Goal: Information Seeking & Learning: Get advice/opinions

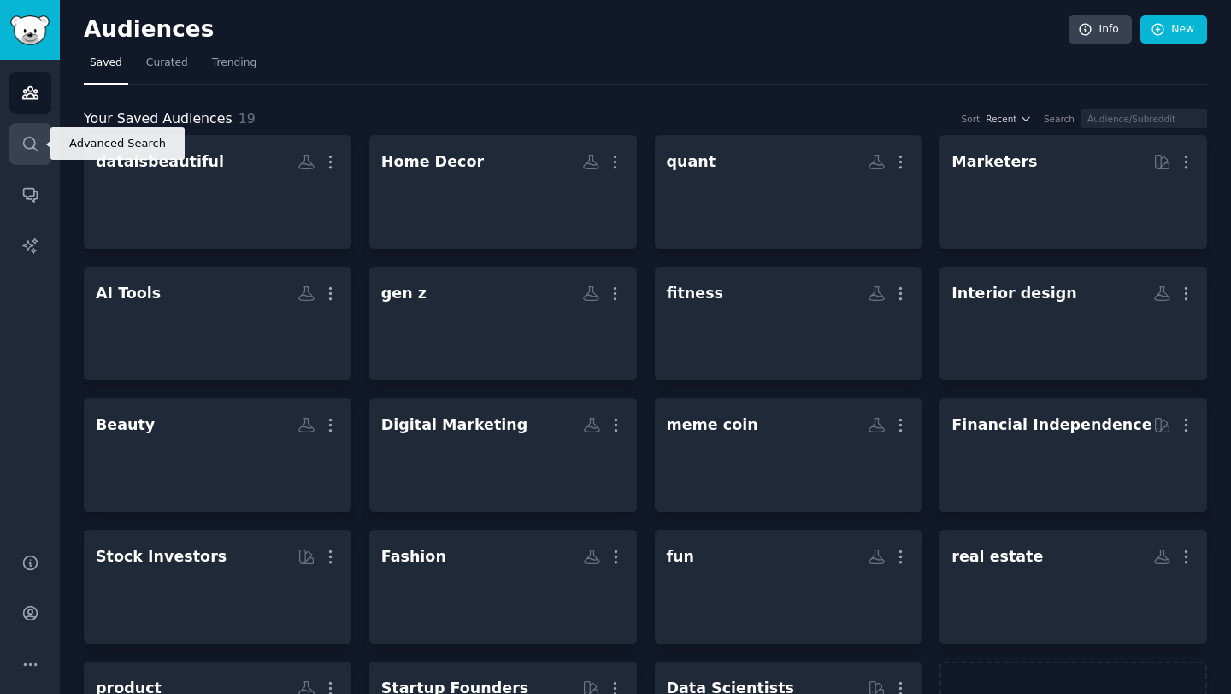
click at [26, 152] on link "Search" at bounding box center [30, 144] width 42 height 42
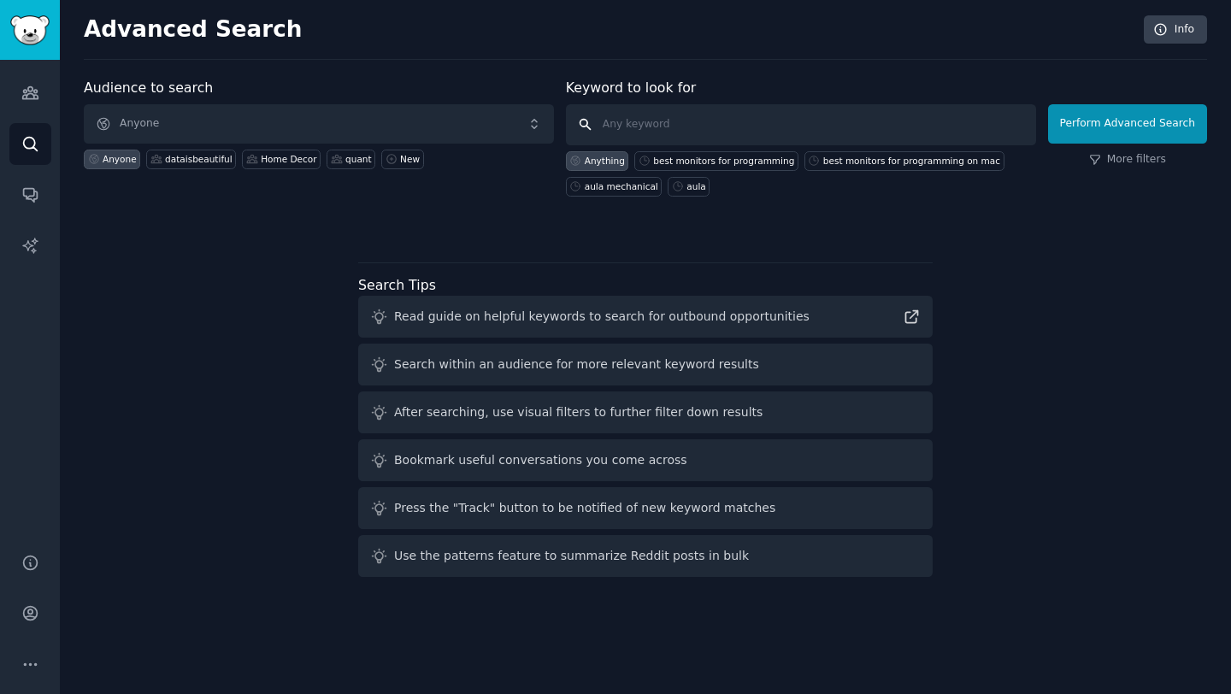
click at [633, 117] on input "text" at bounding box center [801, 124] width 470 height 41
type input "monitors for mac"
click at [1123, 151] on div "Perform Advanced Search More filters" at bounding box center [1127, 141] width 159 height 110
click at [1122, 156] on link "More filters" at bounding box center [1127, 159] width 77 height 15
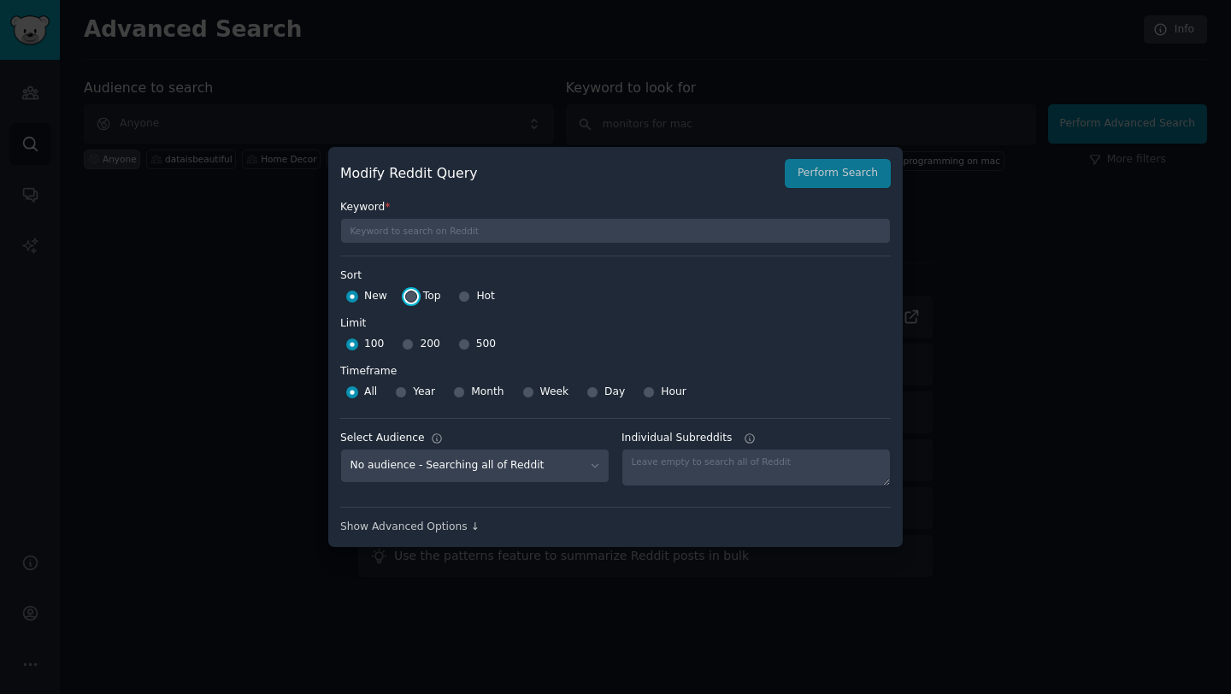
click at [410, 295] on input "Top" at bounding box center [411, 297] width 12 height 12
radio input "true"
click at [414, 341] on div "200" at bounding box center [421, 344] width 38 height 27
click at [407, 344] on input "200" at bounding box center [408, 344] width 12 height 12
radio input "true"
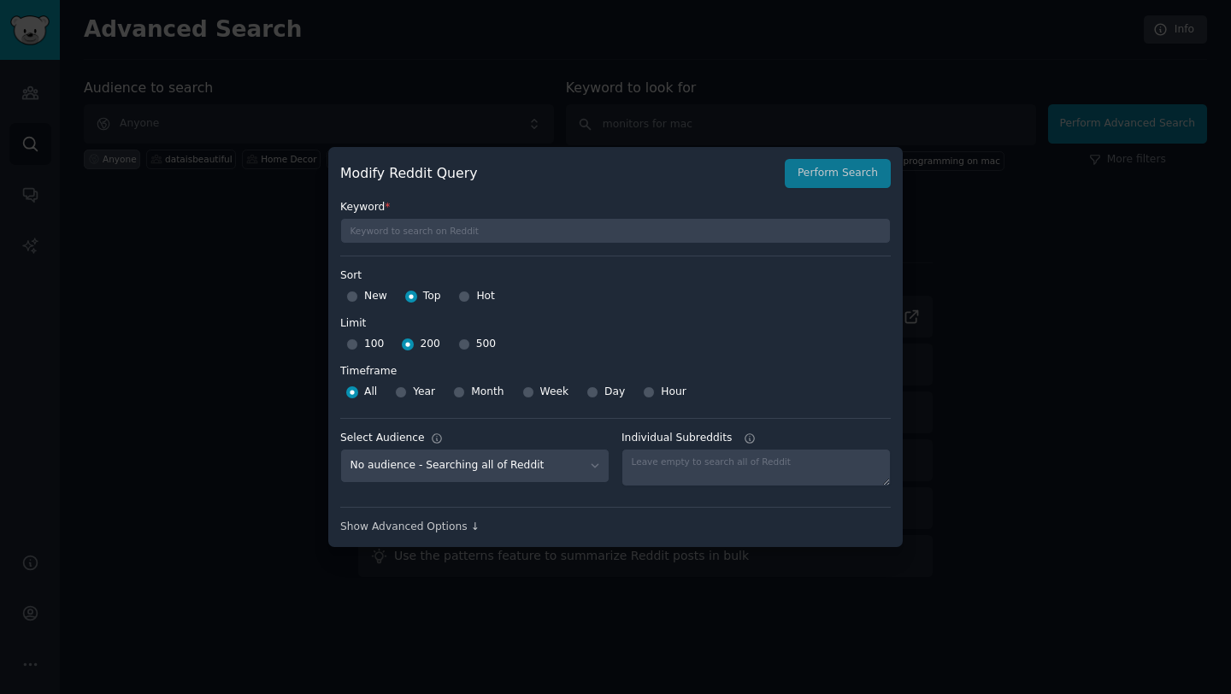
click at [411, 363] on label "Timeframe" at bounding box center [615, 368] width 550 height 21
click at [806, 173] on div "Modify Reddit Query Perform Search" at bounding box center [615, 173] width 550 height 29
click at [820, 173] on div "Modify Reddit Query Perform Search" at bounding box center [615, 173] width 550 height 29
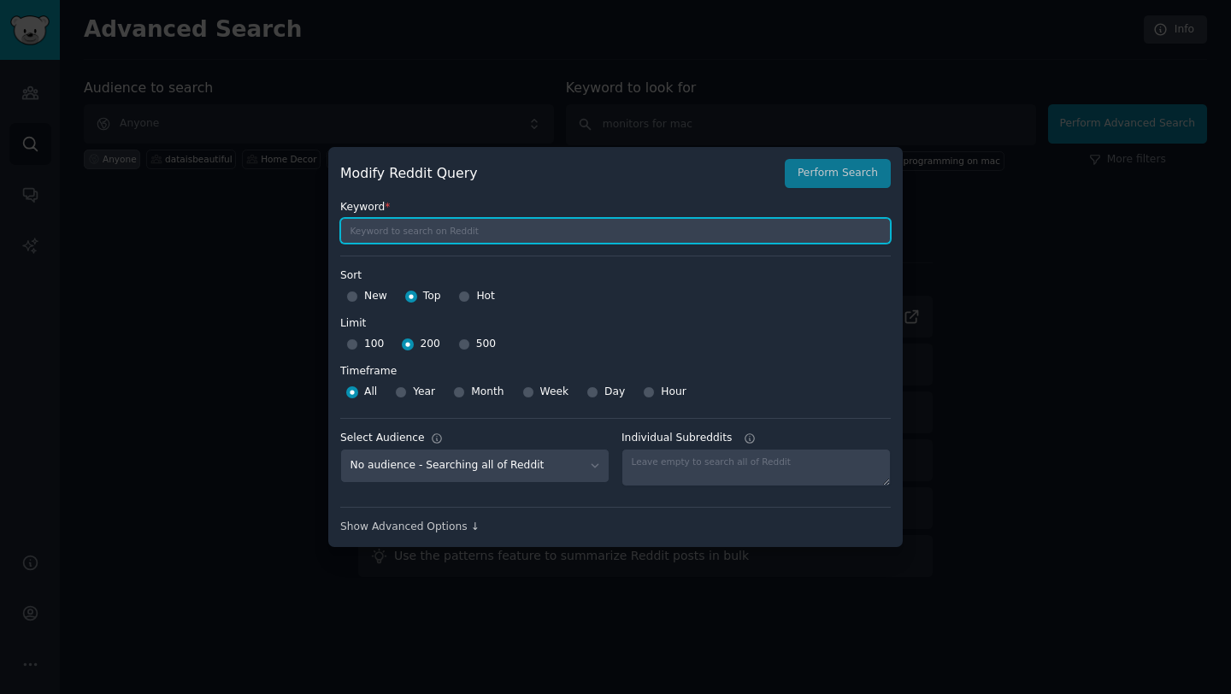
click at [490, 236] on input "text" at bounding box center [615, 231] width 550 height 26
type input "monitor for macbook"
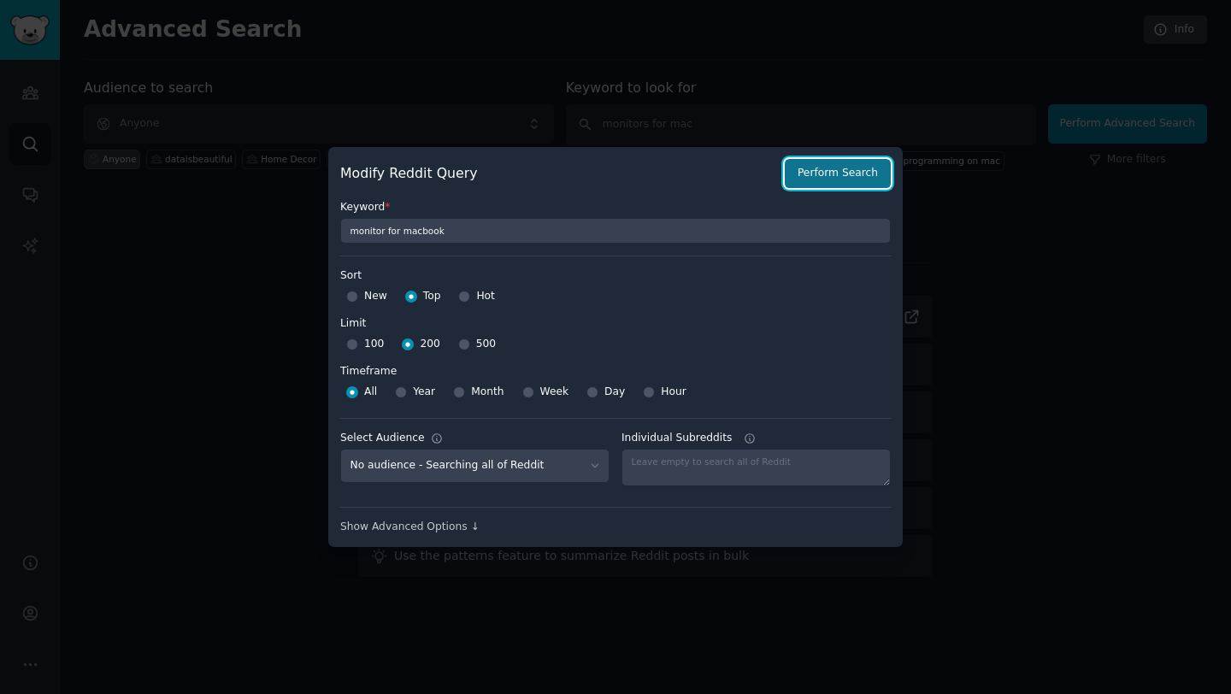
click at [838, 176] on button "Perform Search" at bounding box center [838, 173] width 106 height 29
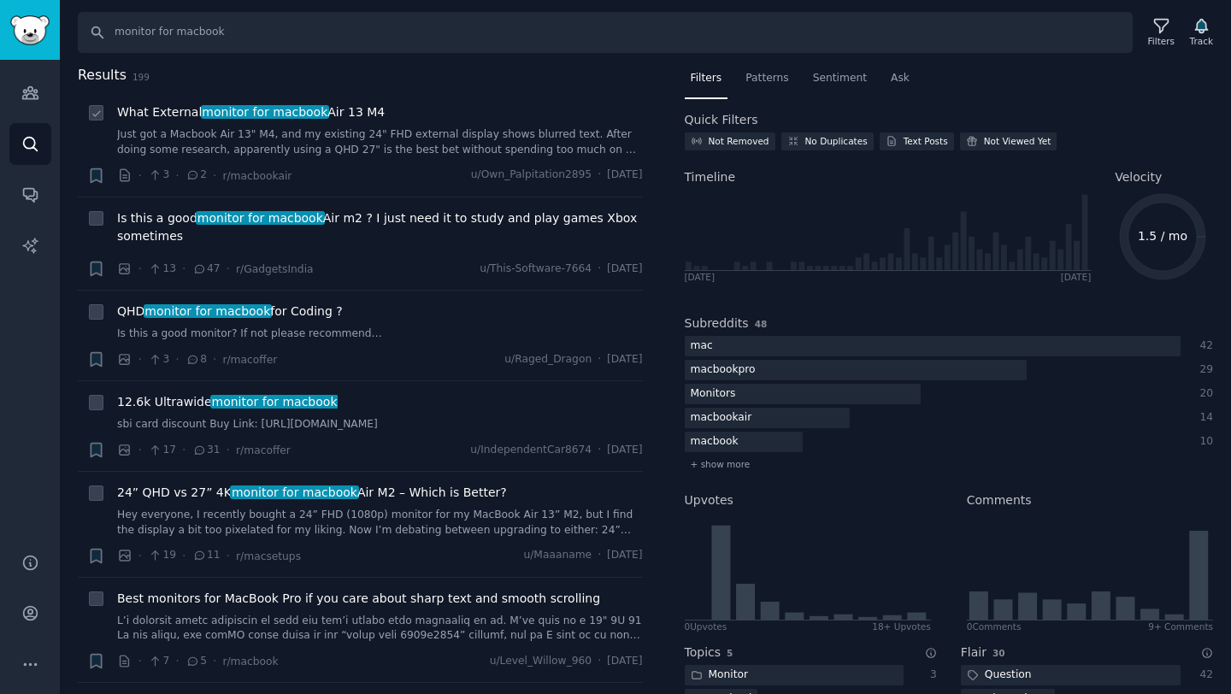
click at [268, 121] on span "What External monitor for macbook Air 13 M4" at bounding box center [251, 112] width 268 height 18
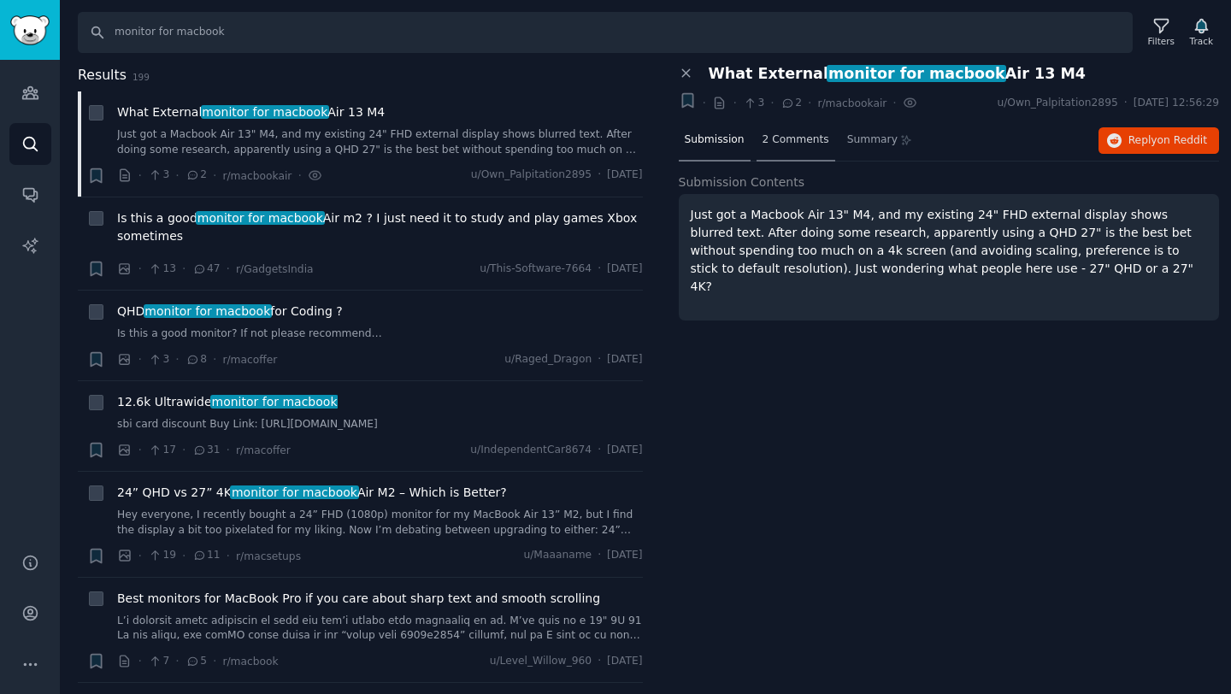
click at [785, 144] on span "2 Comments" at bounding box center [795, 139] width 67 height 15
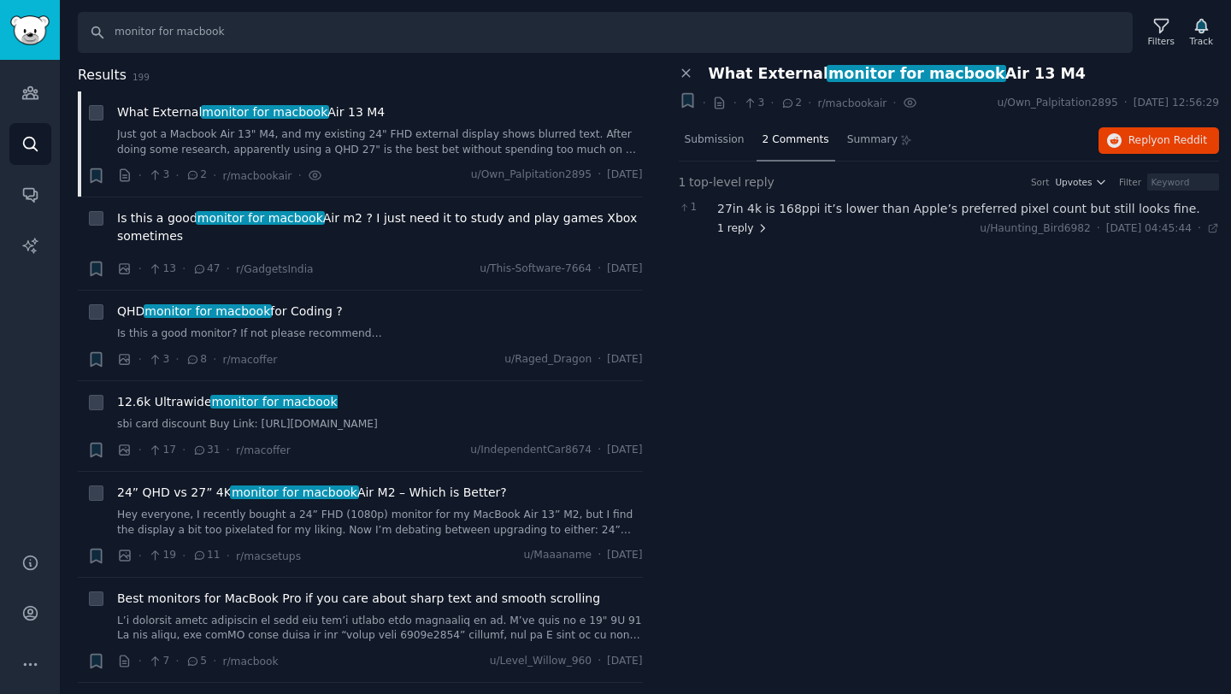
click at [730, 232] on span "1 reply" at bounding box center [742, 228] width 51 height 15
click at [435, 218] on span "Is this a good monitor for macbook Air m2 ? I just need it to study and play ga…" at bounding box center [380, 227] width 526 height 36
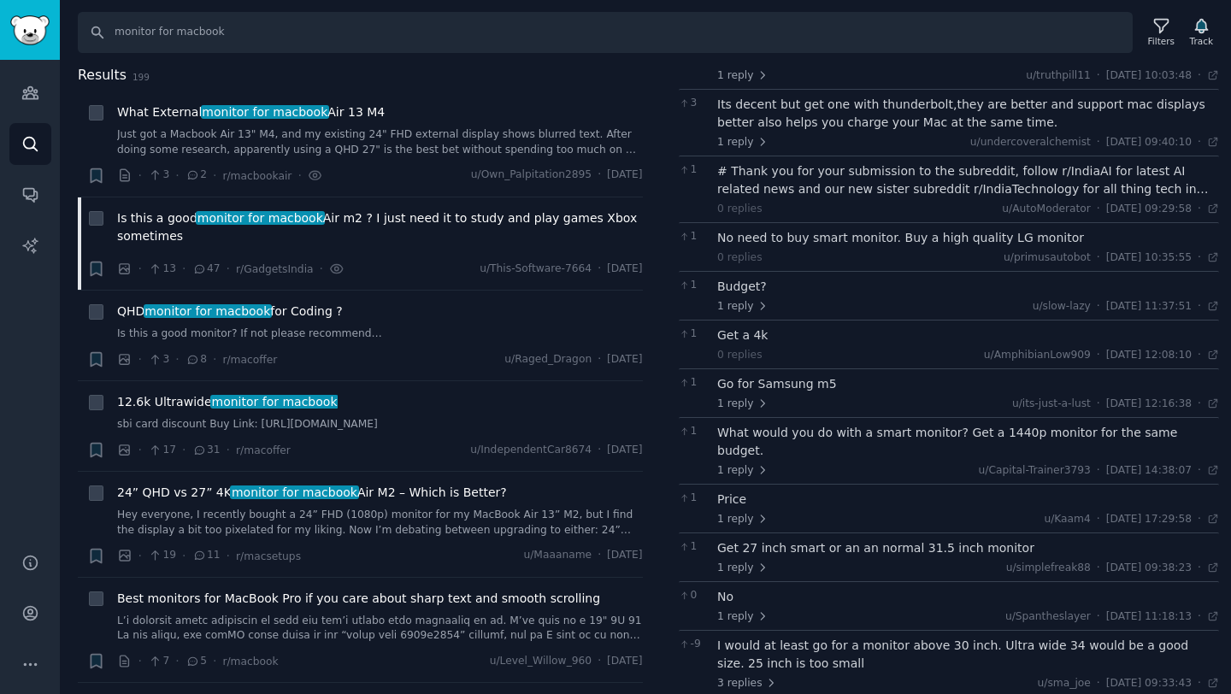
scroll to position [221, 0]
click at [319, 315] on span "QHD monitor for macbook for Coding ?" at bounding box center [230, 312] width 226 height 18
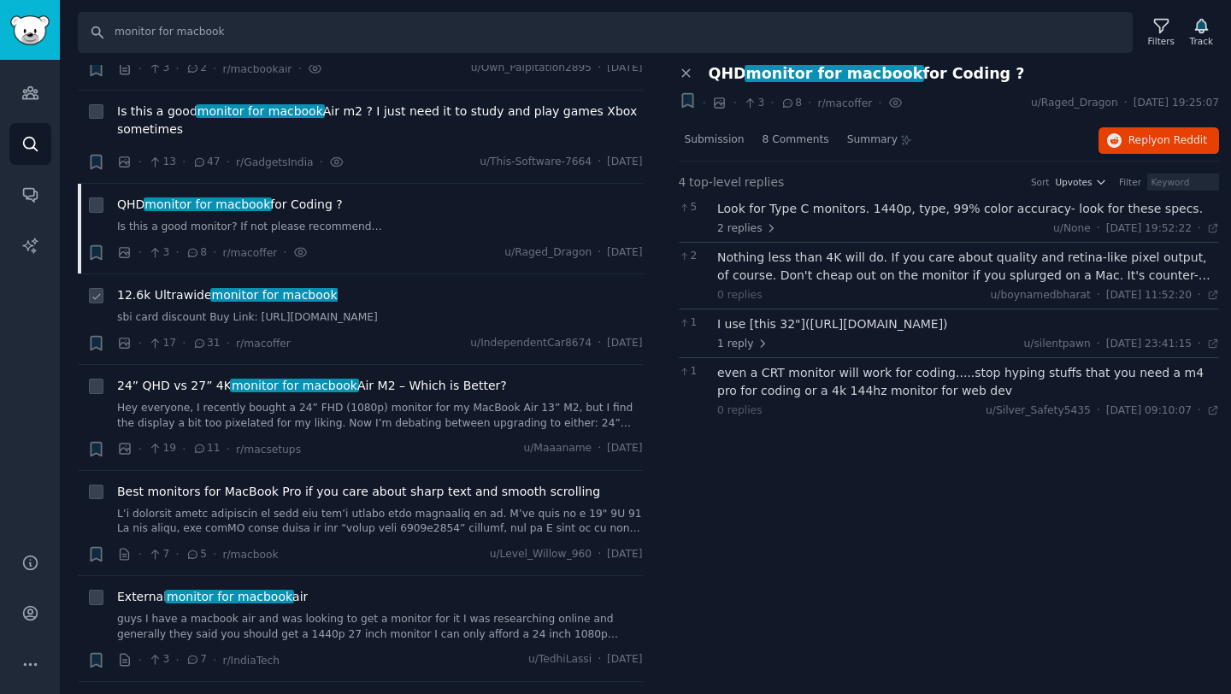
scroll to position [110, 0]
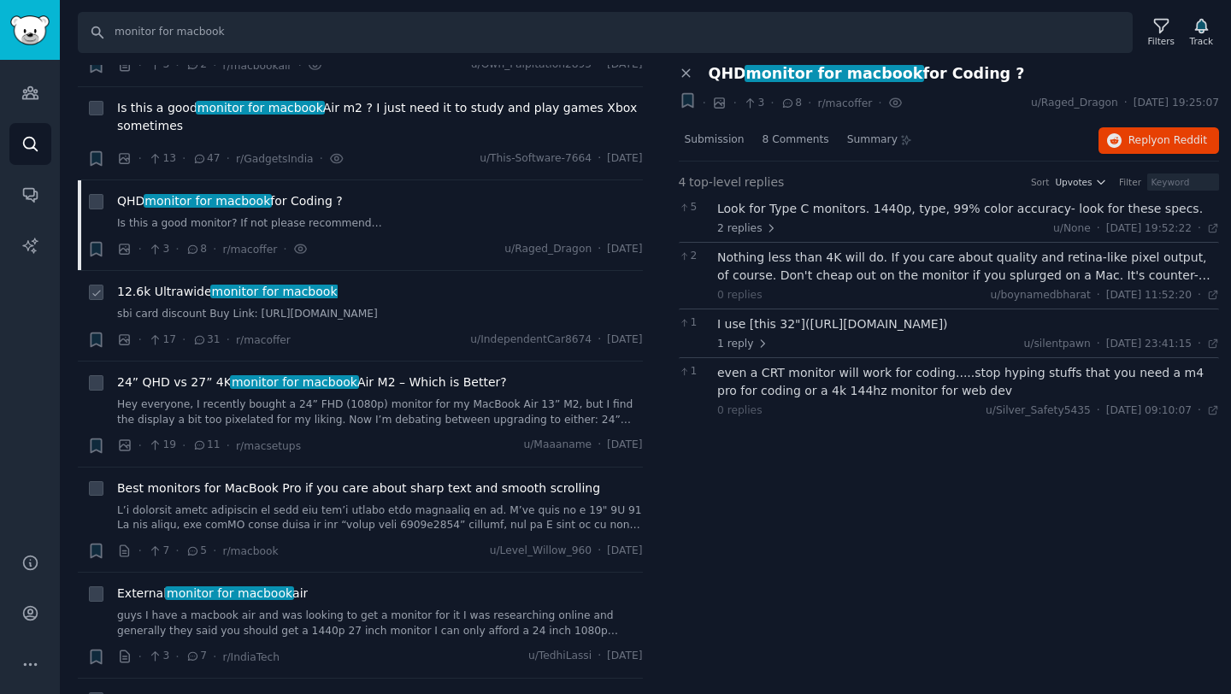
click at [229, 291] on span "monitor for macbook" at bounding box center [274, 292] width 128 height 14
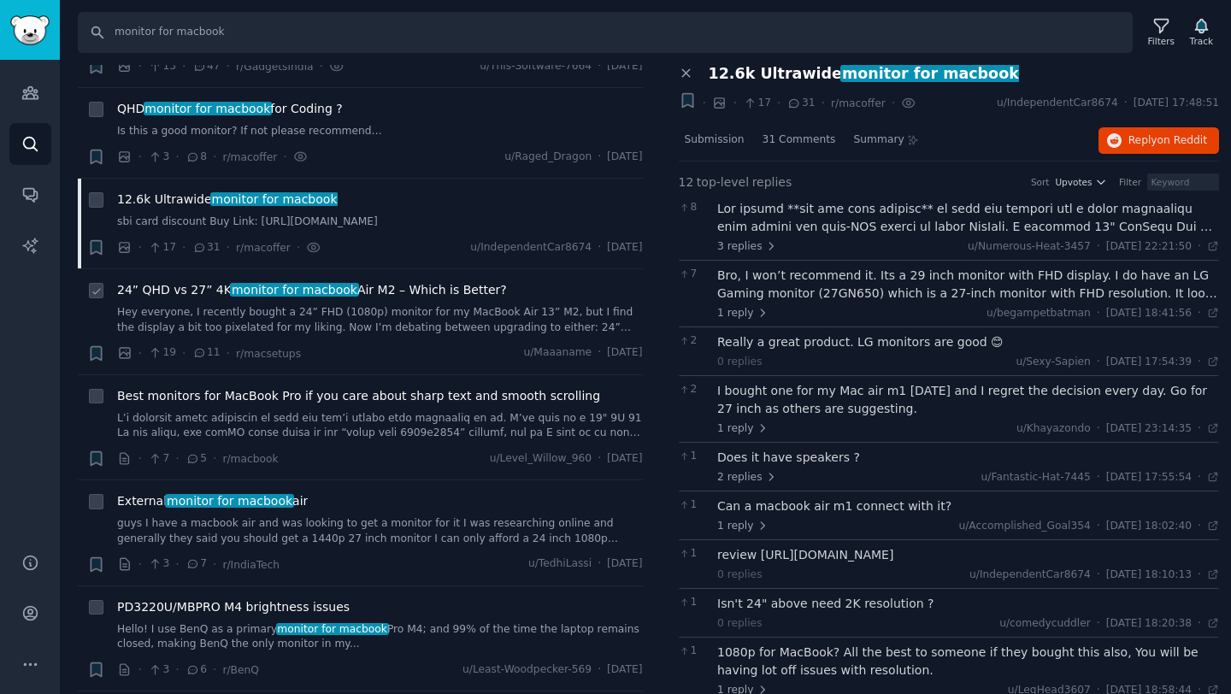
scroll to position [209, 0]
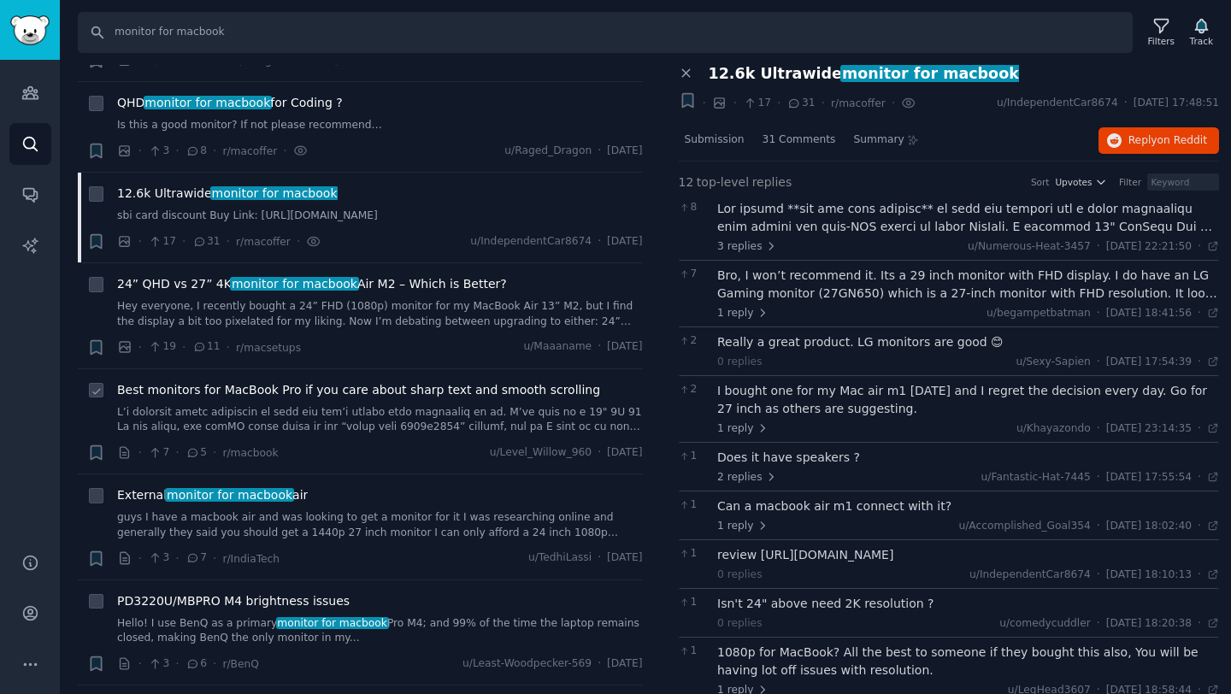
click at [338, 387] on span "Best monitors for MacBook Pro if you care about sharp text and smooth scrolling" at bounding box center [358, 390] width 483 height 18
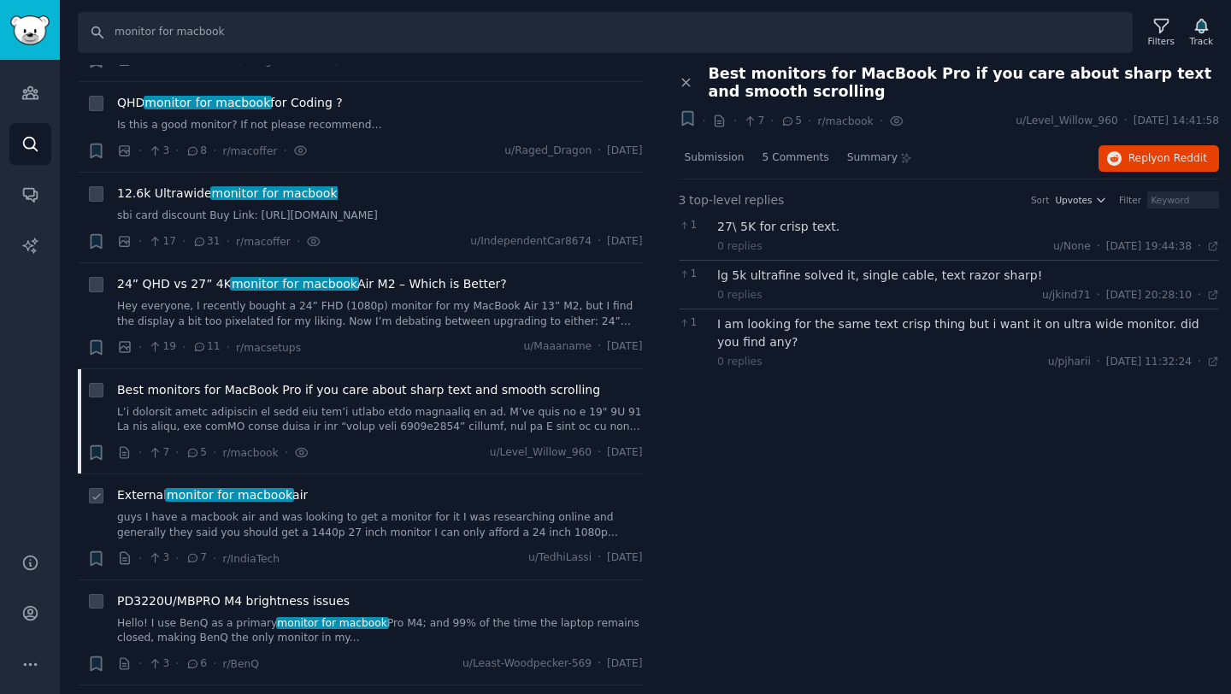
click at [358, 498] on div "External monitor for macbook air" at bounding box center [380, 495] width 526 height 18
click at [272, 497] on span "monitor for macbook" at bounding box center [229, 495] width 128 height 14
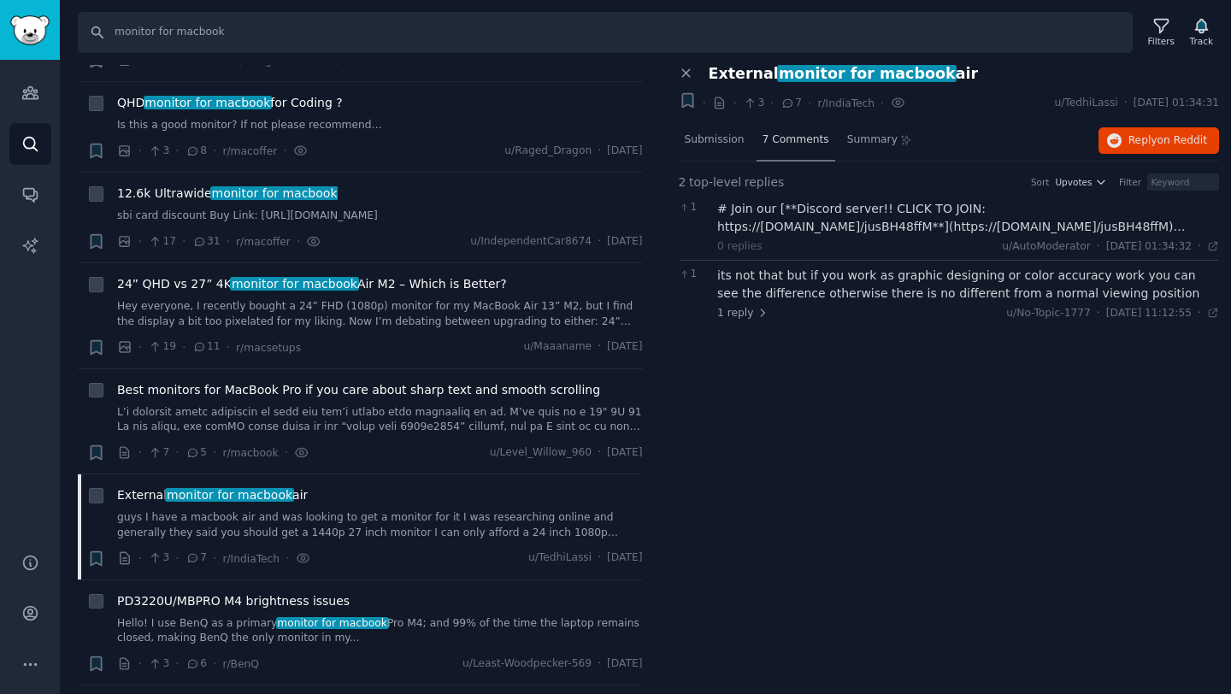
click at [777, 145] on span "7 Comments" at bounding box center [795, 139] width 67 height 15
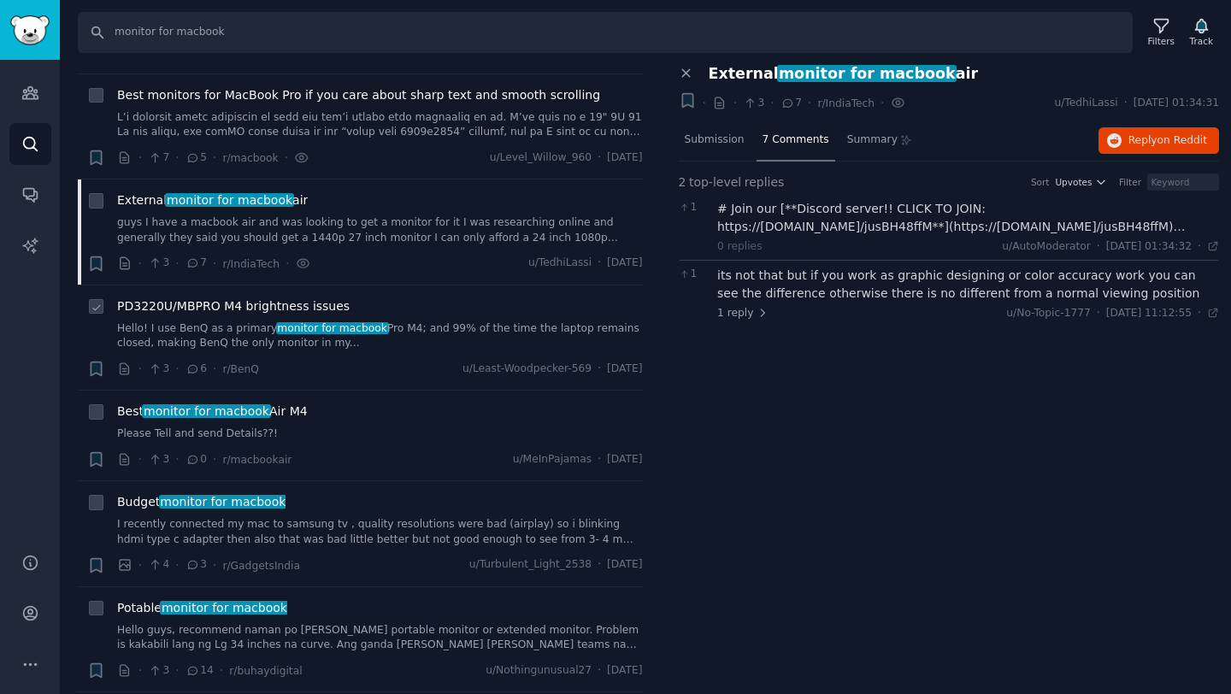
scroll to position [505, 0]
click at [294, 408] on span "Best monitor for macbook Air M4" at bounding box center [212, 410] width 191 height 18
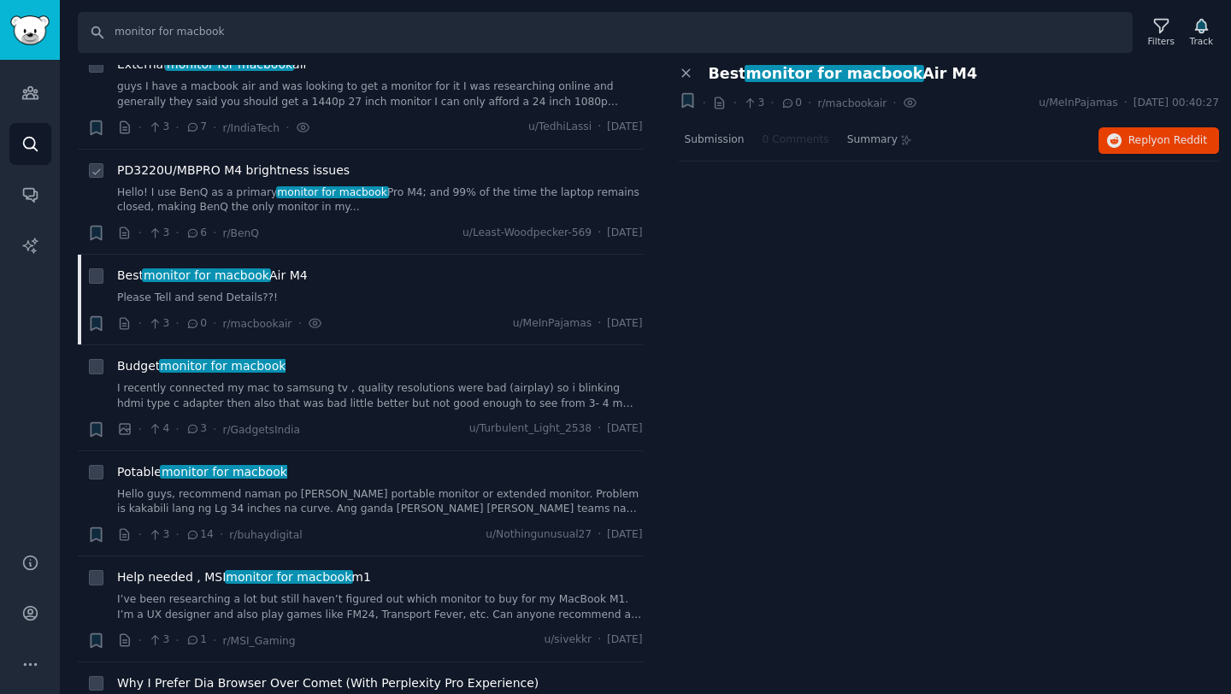
scroll to position [650, 0]
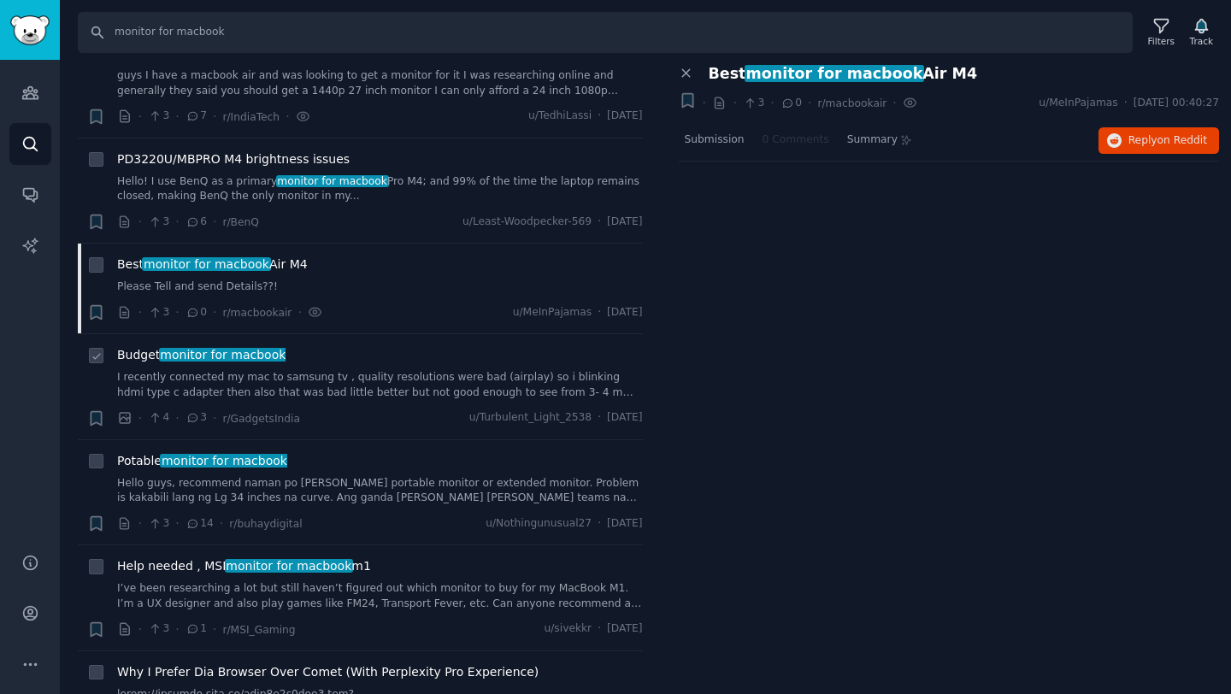
click at [256, 361] on span "monitor for macbook" at bounding box center [223, 355] width 128 height 14
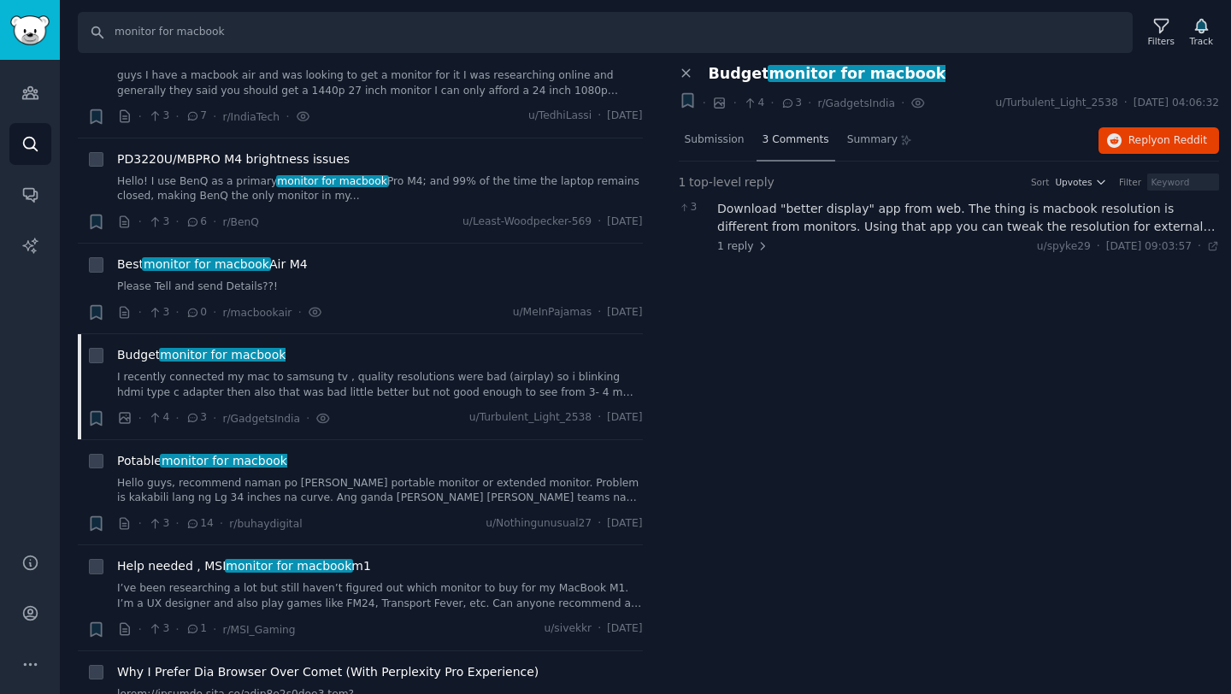
click at [771, 143] on span "3 Comments" at bounding box center [795, 139] width 67 height 15
click at [749, 244] on span "1 reply" at bounding box center [742, 246] width 51 height 15
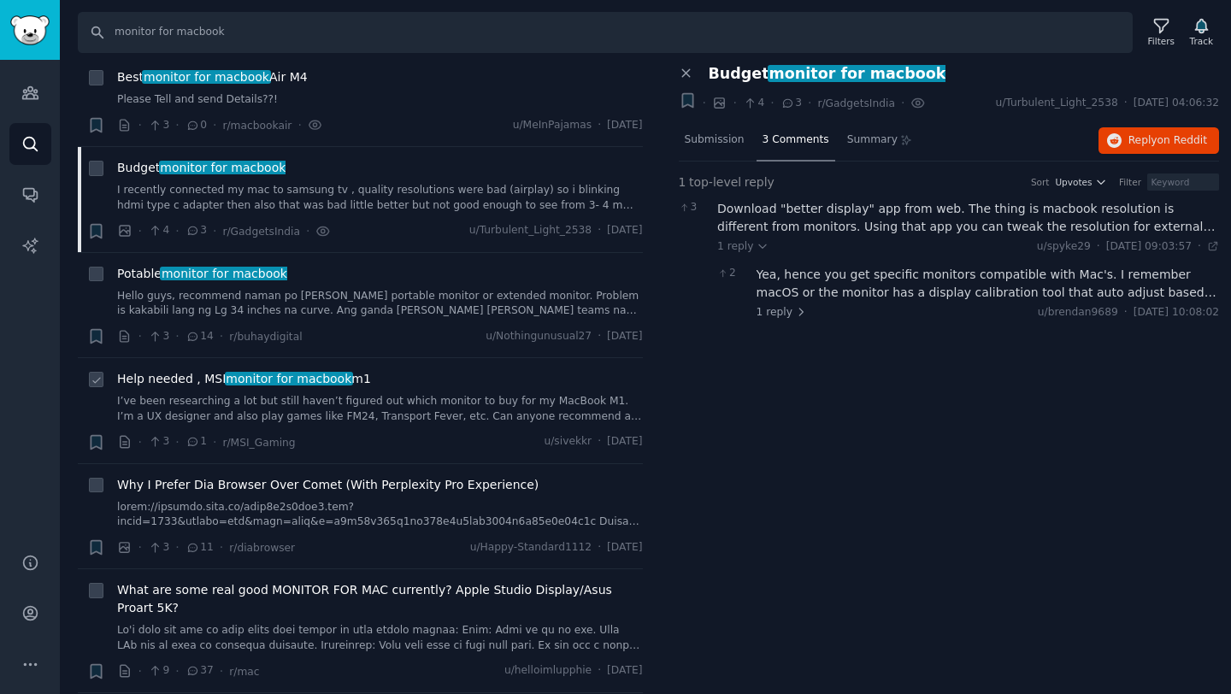
scroll to position [845, 0]
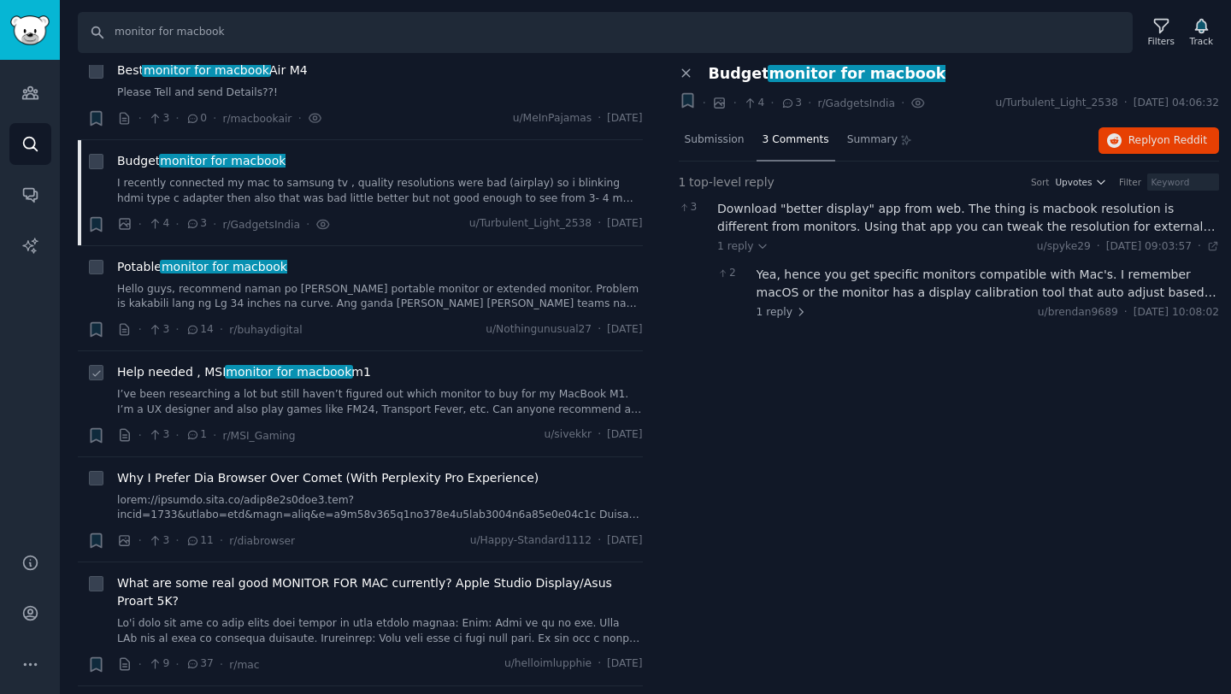
click at [179, 372] on span "Help needed , MSI monitor for macbook m1" at bounding box center [244, 372] width 254 height 18
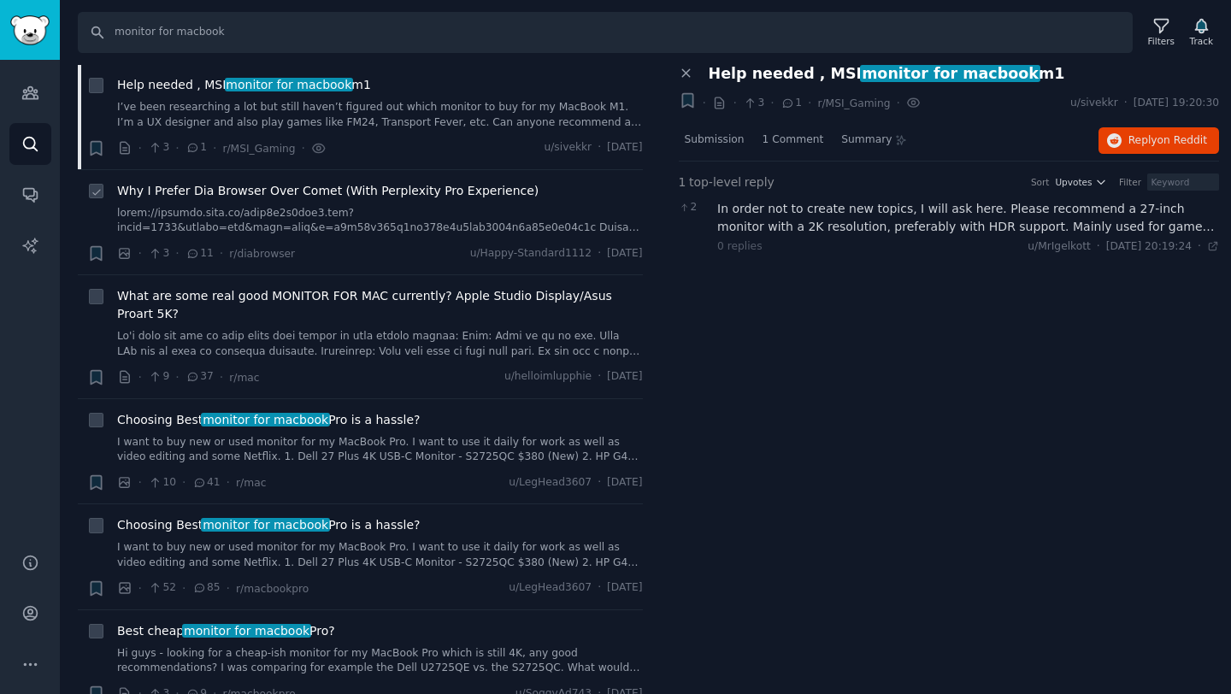
scroll to position [1133, 0]
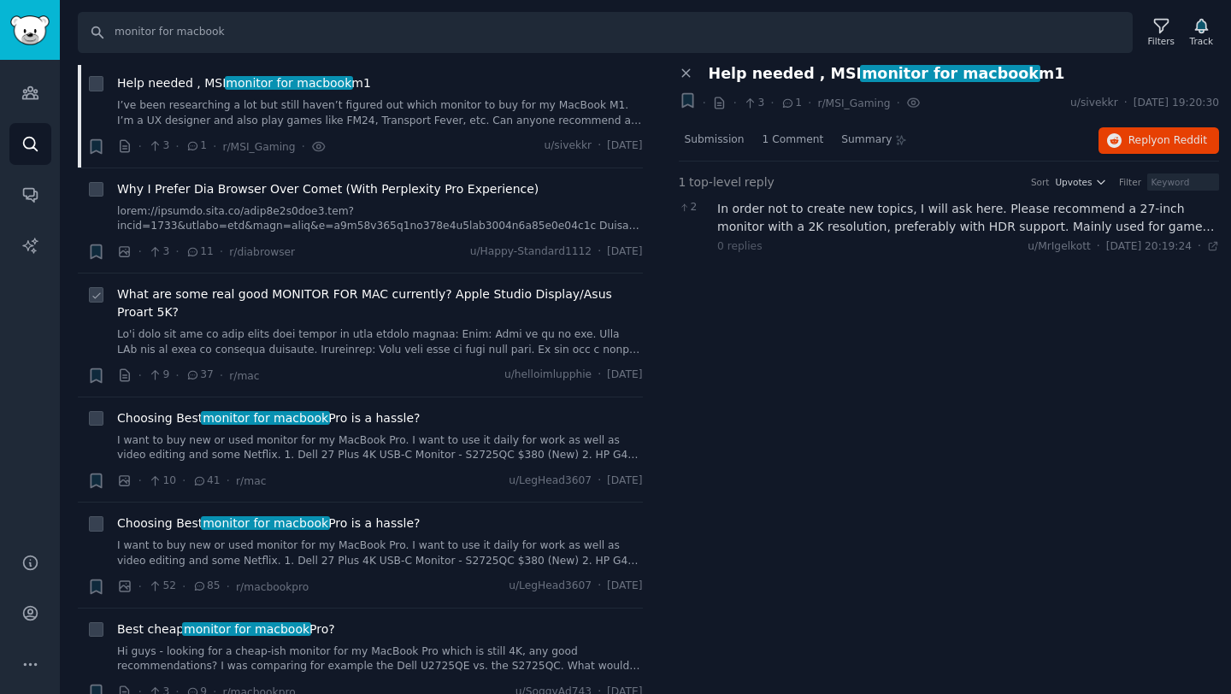
click at [357, 293] on span "What are some real good MONITOR FOR MAC currently? Apple Studio Display/Asus Pr…" at bounding box center [380, 303] width 526 height 36
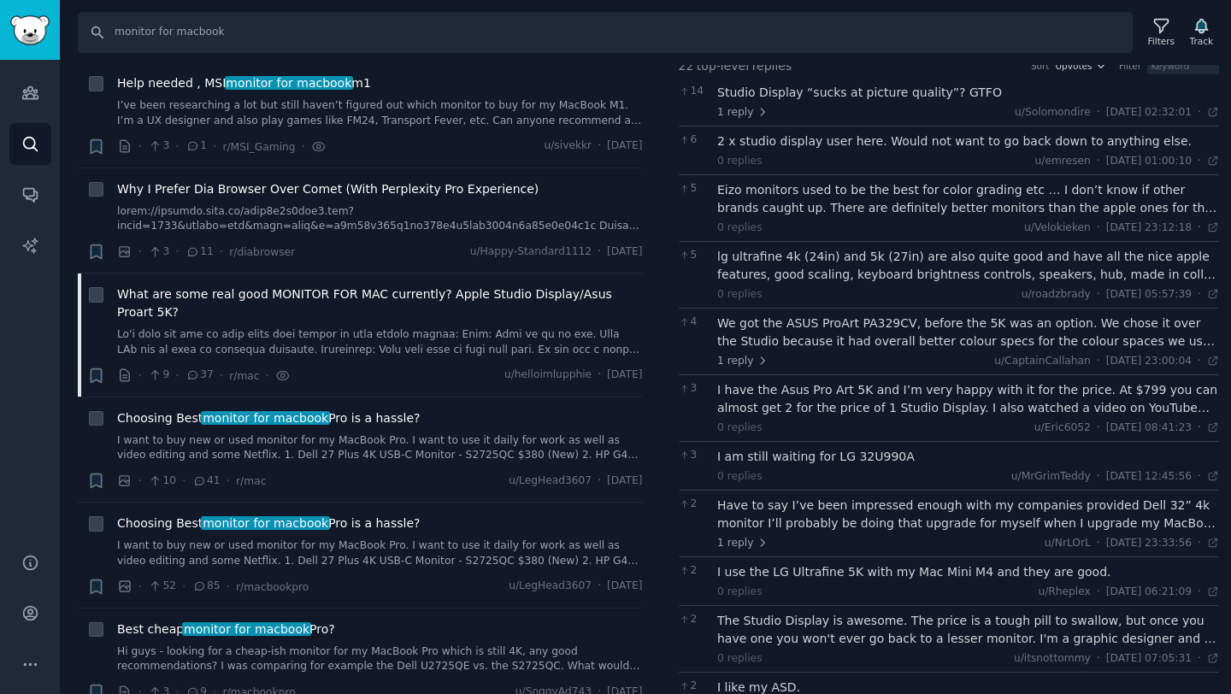
scroll to position [139, 0]
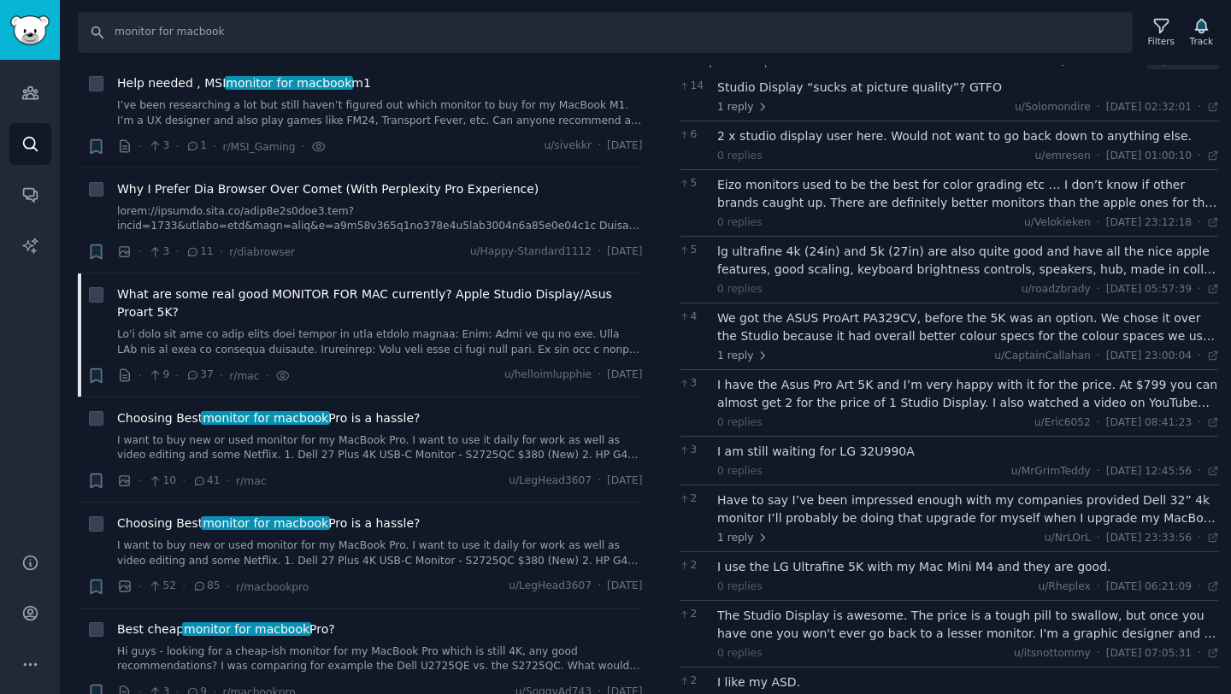
click at [824, 328] on div "We got the ASUS ProArt PA329CV, before the 5K was an option. We chose it over t…" at bounding box center [968, 327] width 502 height 36
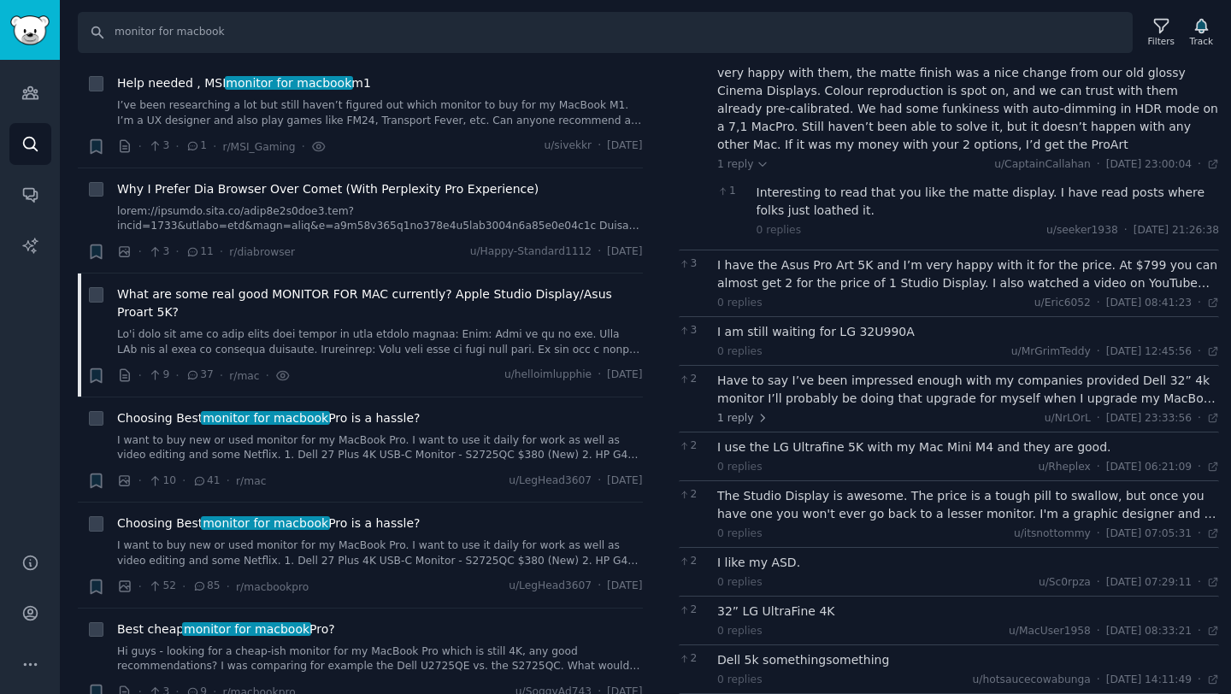
scroll to position [439, 0]
click at [837, 276] on div "I have the Asus Pro Art 5K and I’m very happy with it for the price. At $799 yo…" at bounding box center [968, 274] width 502 height 36
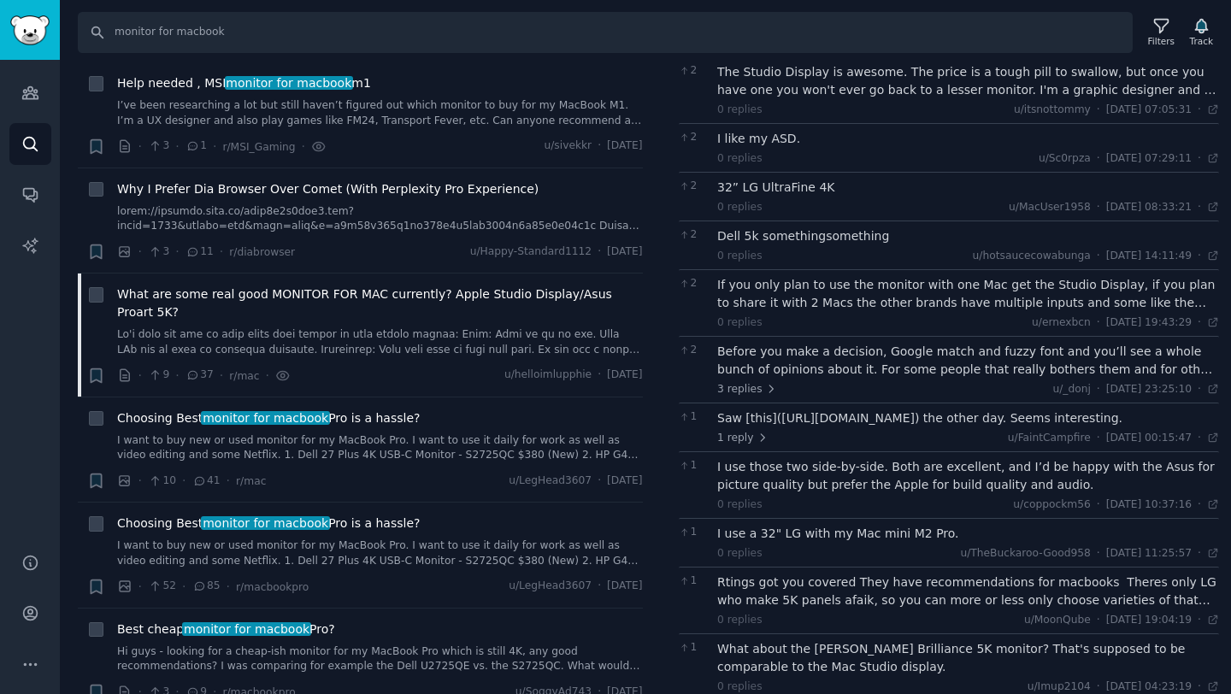
scroll to position [902, 0]
click at [833, 368] on div "Before you make a decision, Google match and fuzzy font and you’ll see a whole …" at bounding box center [968, 357] width 502 height 36
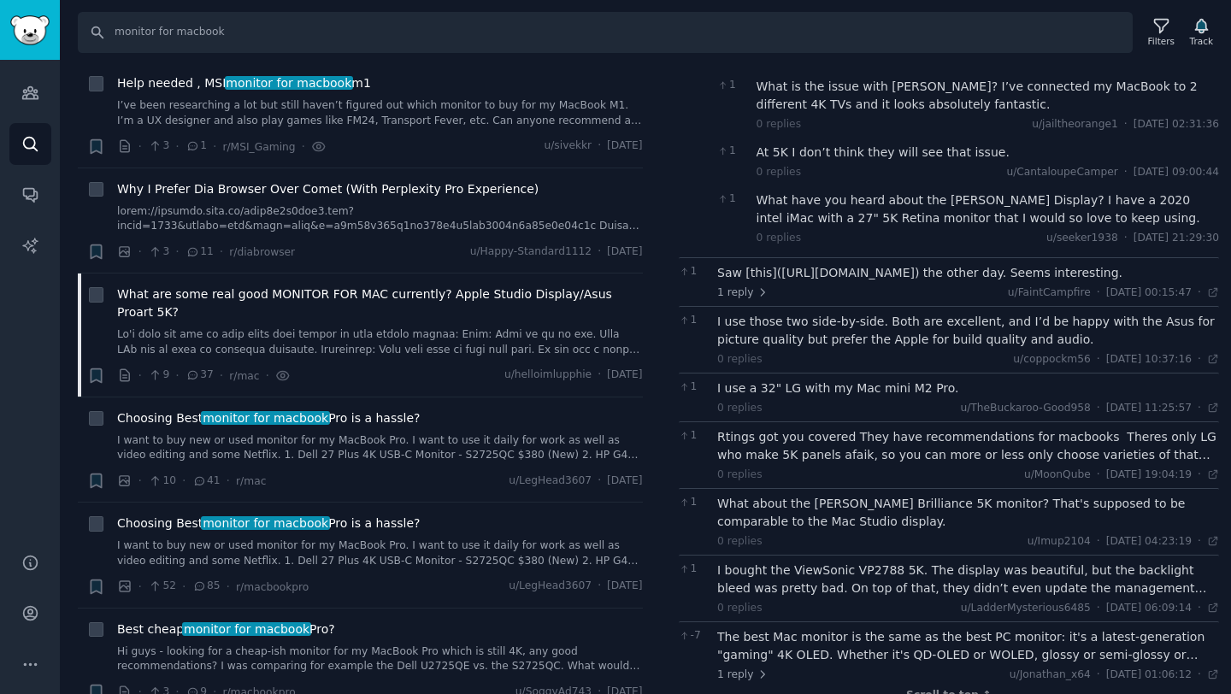
scroll to position [1381, 0]
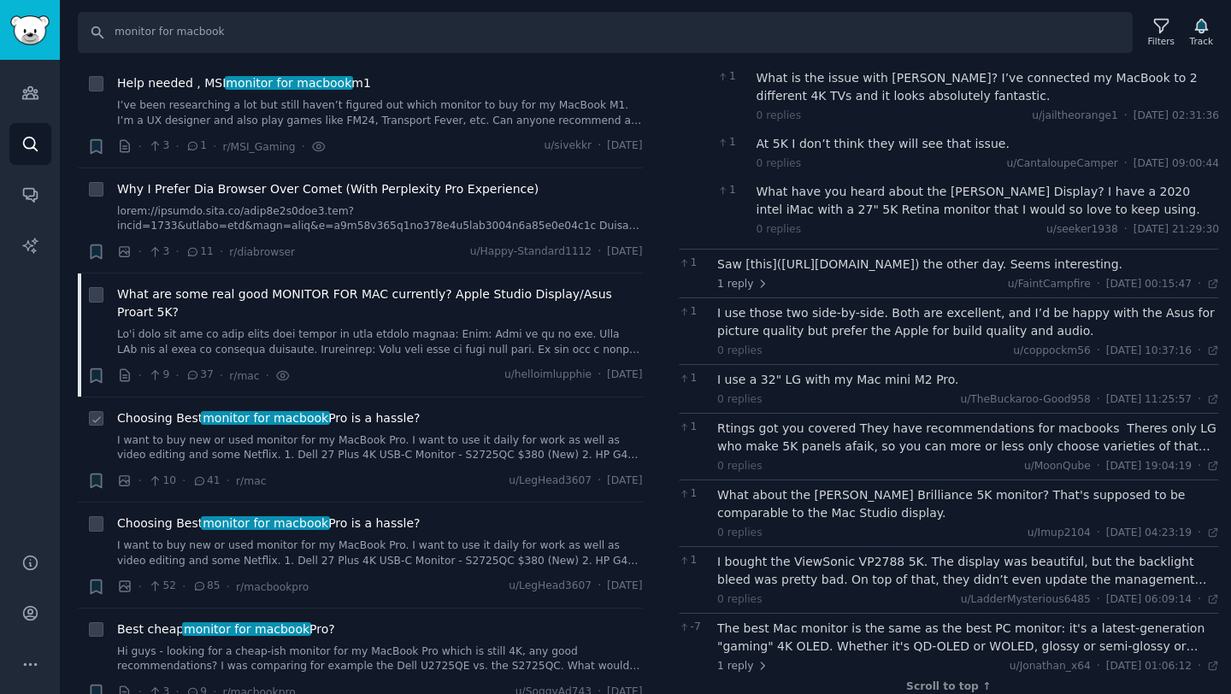
click at [403, 412] on span "Choosing Best monitor for macbook Pro is a hassle?" at bounding box center [268, 418] width 303 height 18
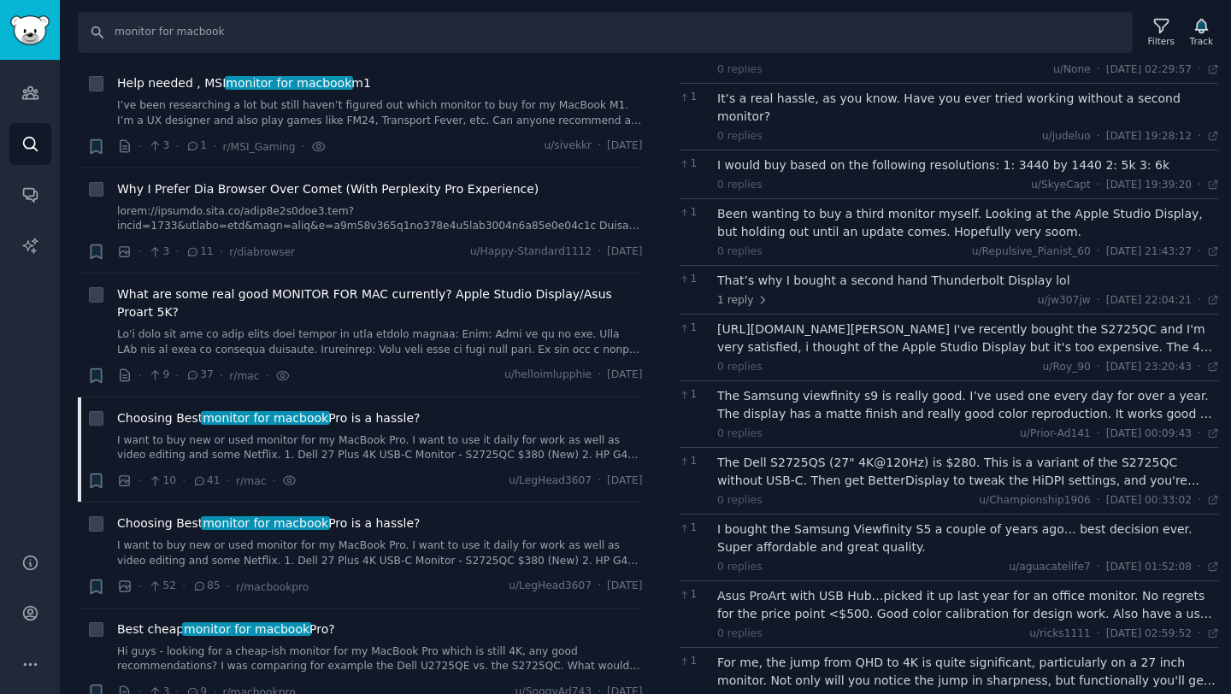
scroll to position [523, 0]
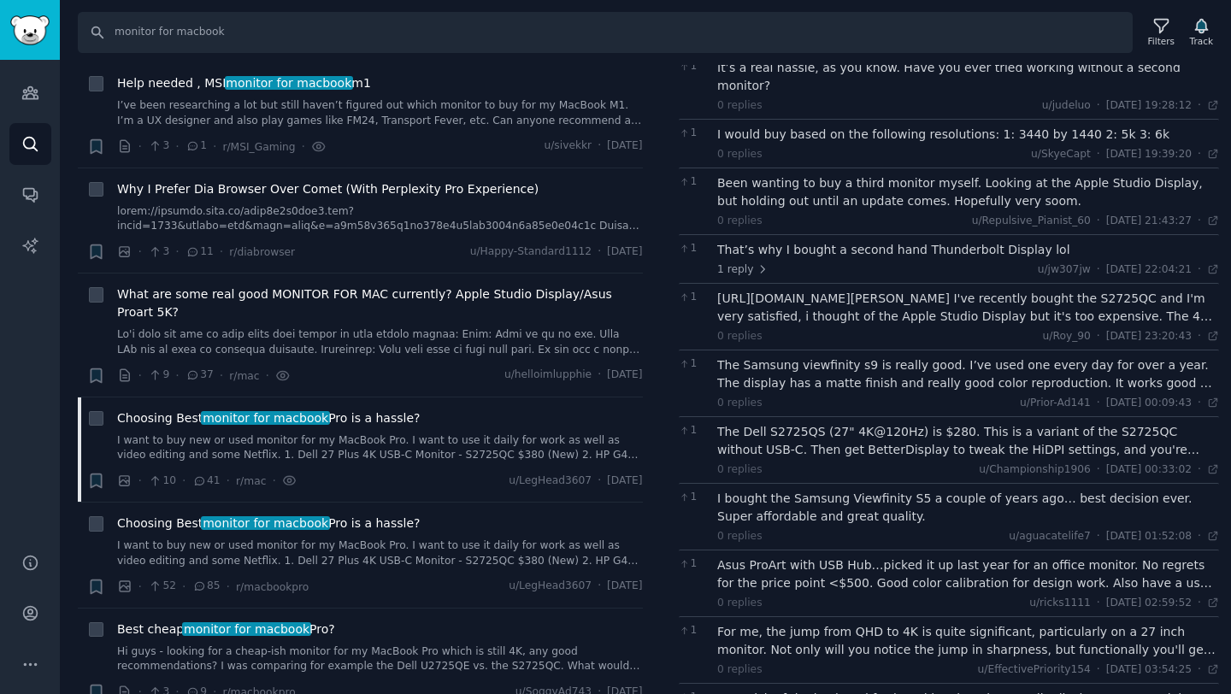
click at [796, 362] on div "The Samsung viewfinity s9 is really good. I’ve used one every day for over a ye…" at bounding box center [968, 374] width 502 height 36
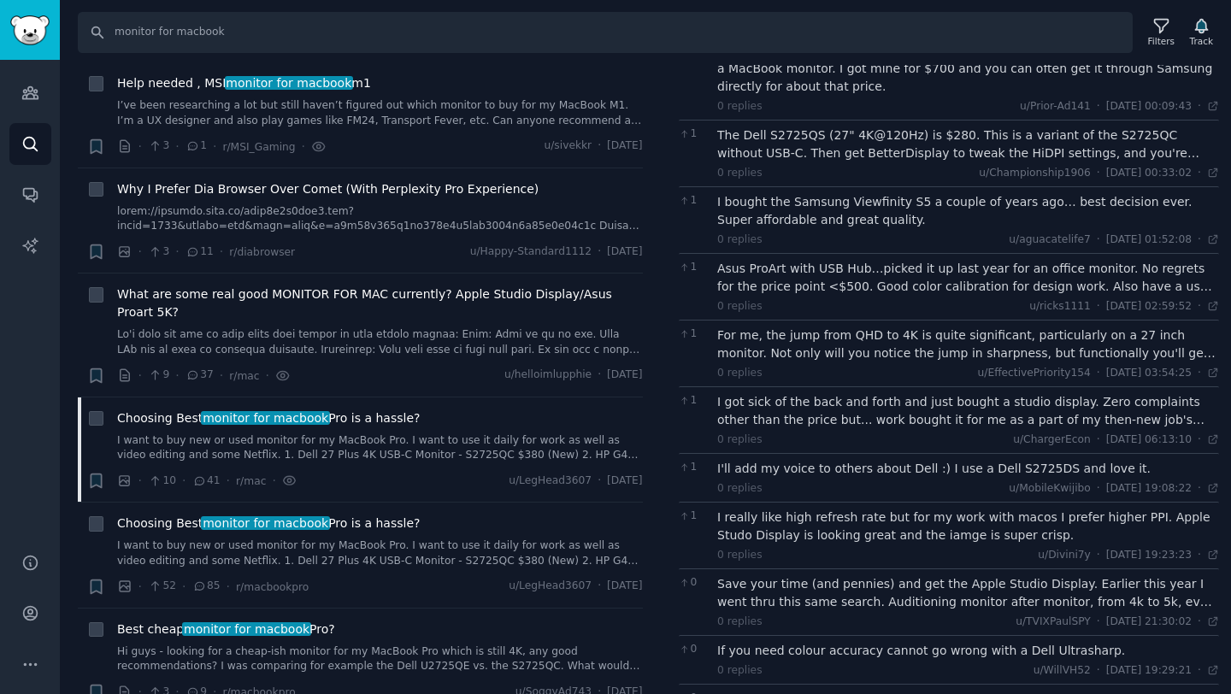
scroll to position [860, 0]
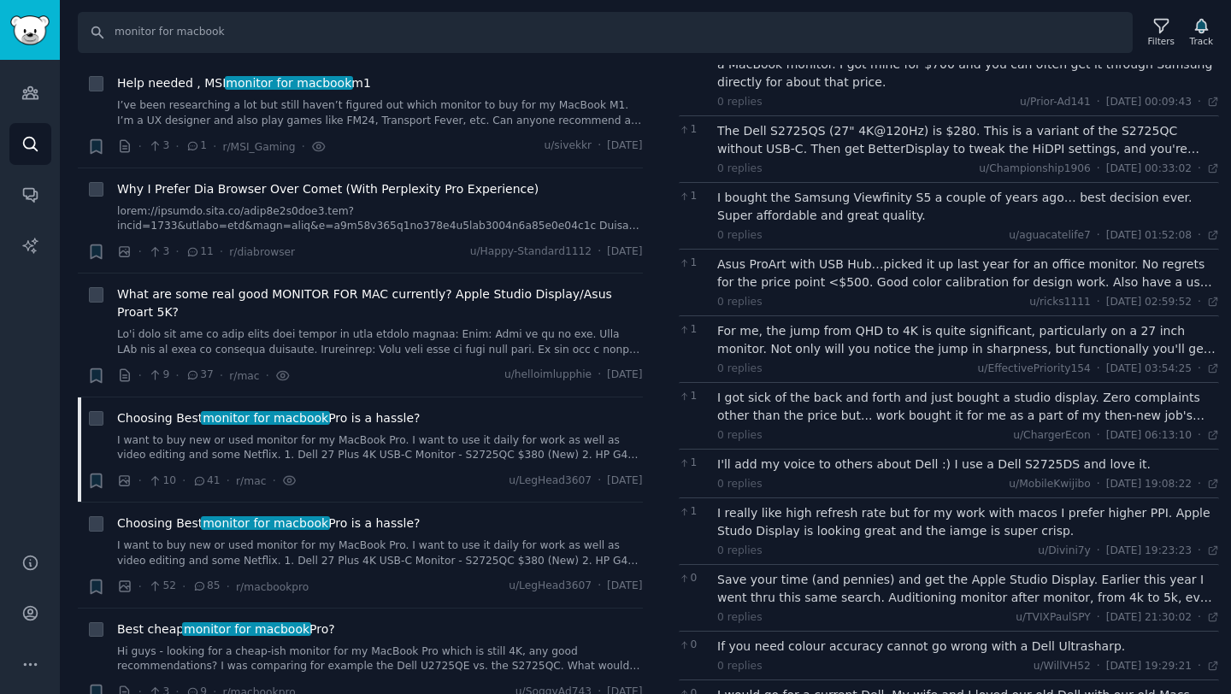
click at [907, 266] on div "Asus ProArt with USB Hub…picked it up last year for an office monitor. No regre…" at bounding box center [968, 274] width 502 height 36
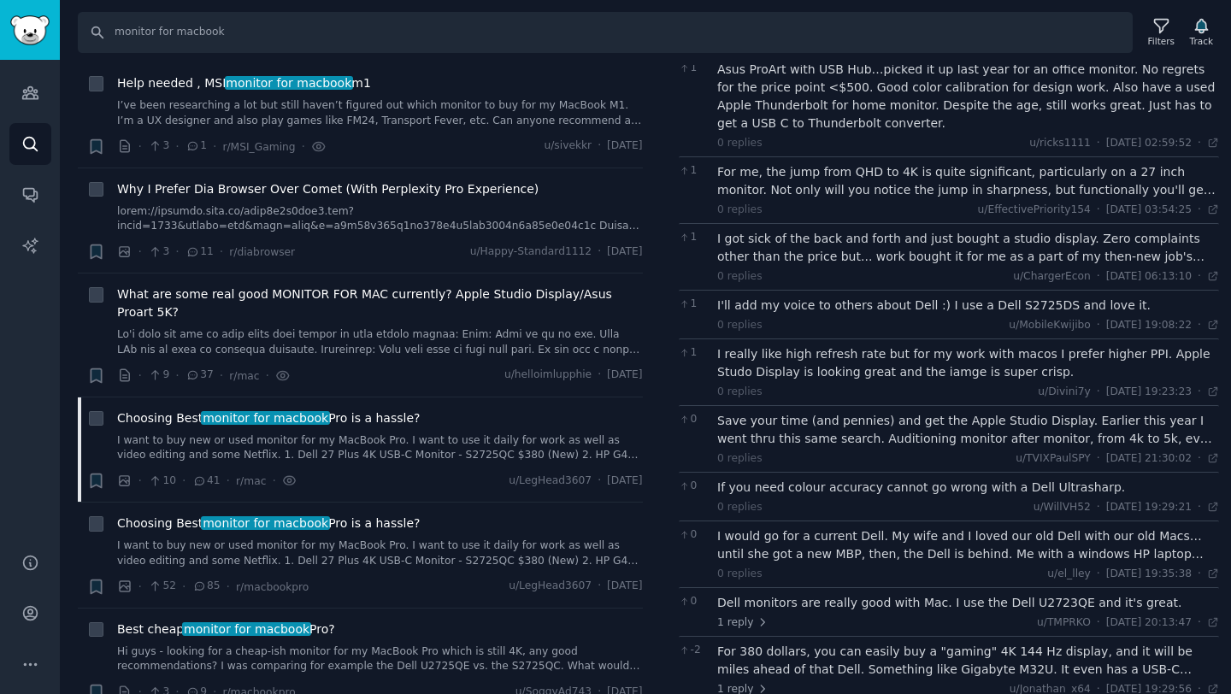
scroll to position [1087, 0]
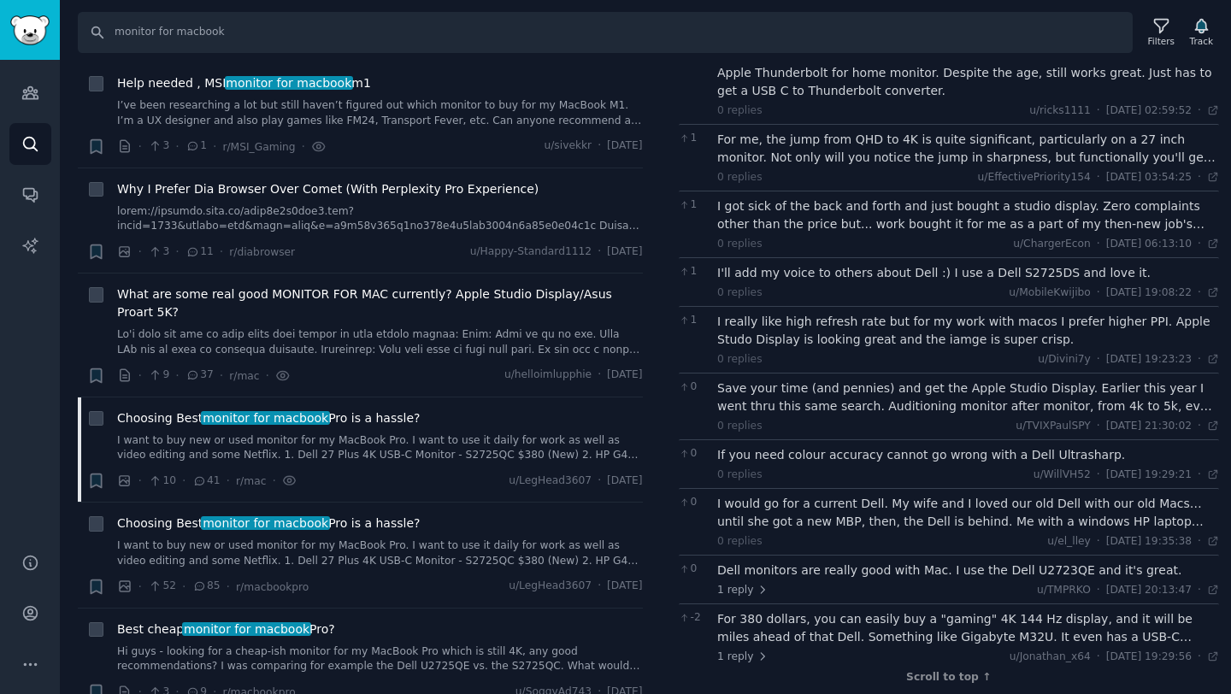
click at [850, 391] on div "Save your time (and pennies) and get the Apple Studio Display. Earlier this yea…" at bounding box center [968, 398] width 502 height 36
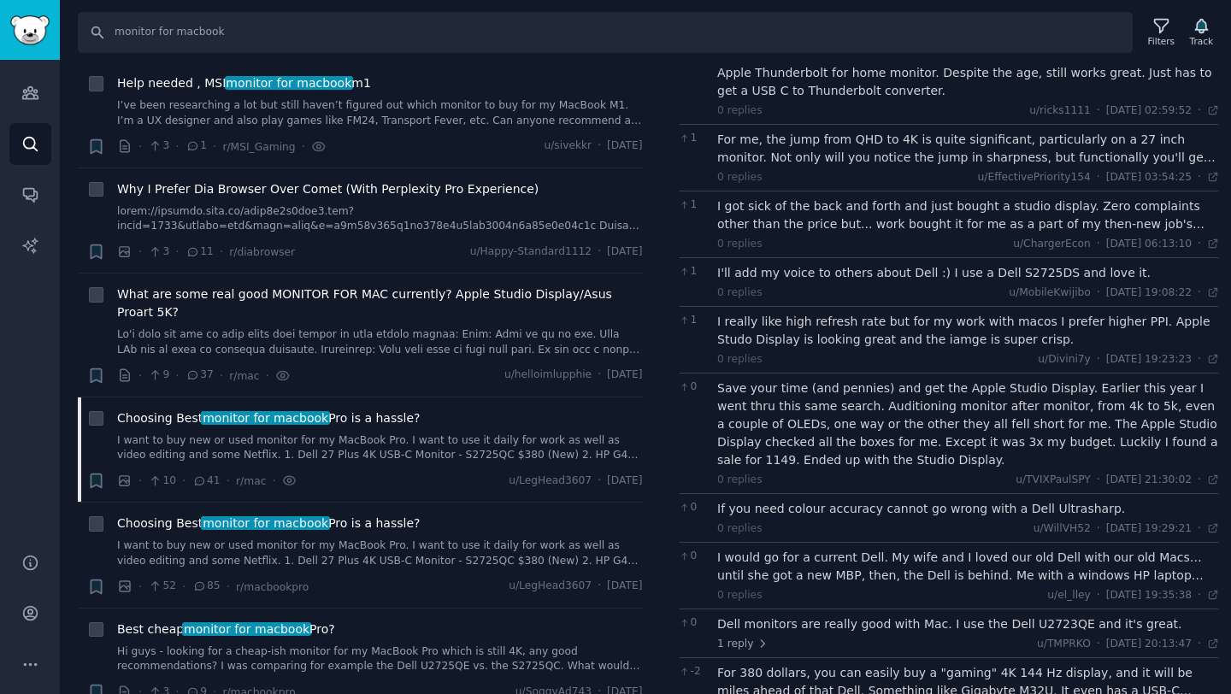
scroll to position [1141, 0]
